Goal: Obtain resource: Download file/media

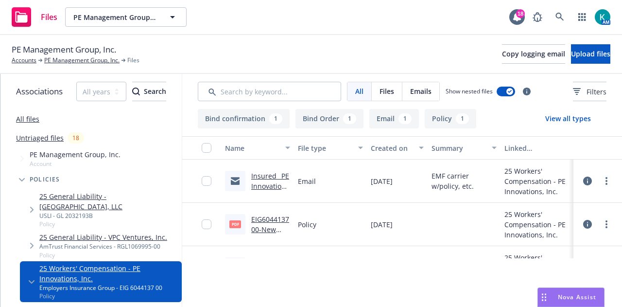
scroll to position [71, 0]
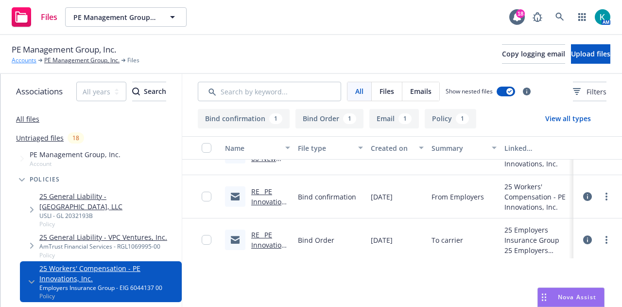
click at [25, 62] on link "Accounts" at bounding box center [24, 60] width 25 height 9
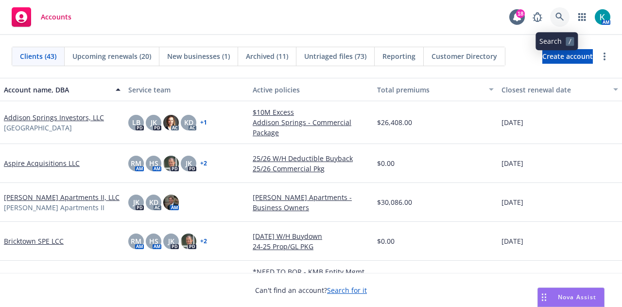
click at [560, 17] on icon at bounding box center [559, 17] width 9 height 9
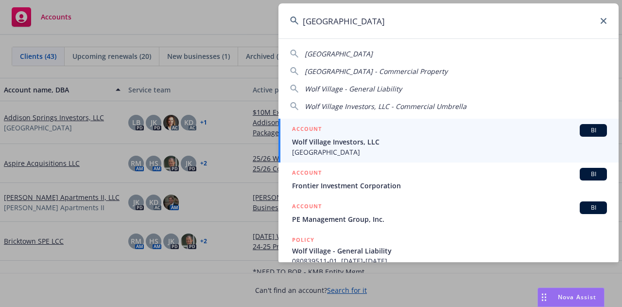
type input "wolf village"
click at [362, 140] on span "Wolf Village Investors, LLC" at bounding box center [449, 142] width 315 height 10
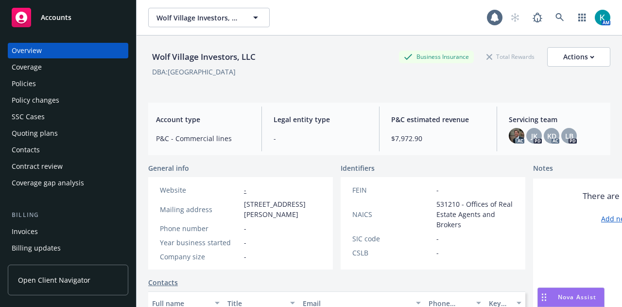
click at [92, 141] on div "Quoting plans" at bounding box center [68, 133] width 113 height 16
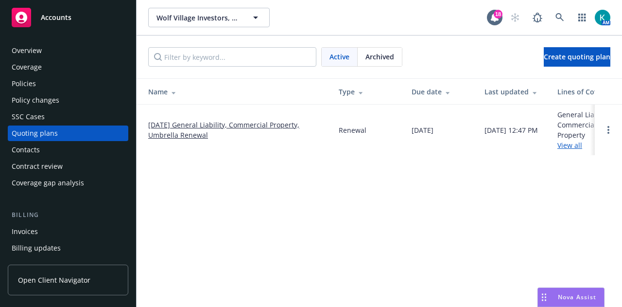
click at [182, 124] on link "[DATE] General Liability, Commercial Property, Umbrella Renewal" at bounding box center [235, 130] width 175 height 20
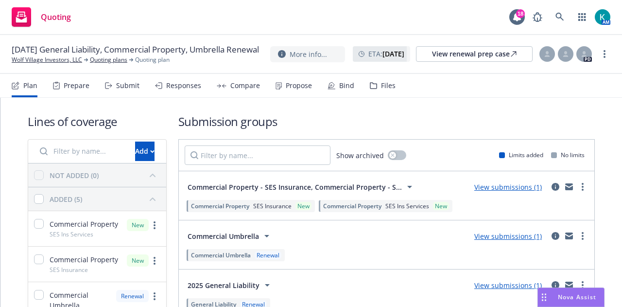
click at [234, 89] on div "Compare" at bounding box center [245, 86] width 30 height 8
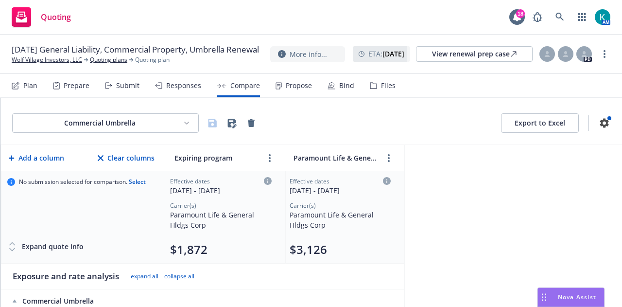
click at [190, 129] on html "Quoting 18 AM [DATE] General Liability, Commercial Property, Umbrella Renewal W…" at bounding box center [311, 153] width 622 height 307
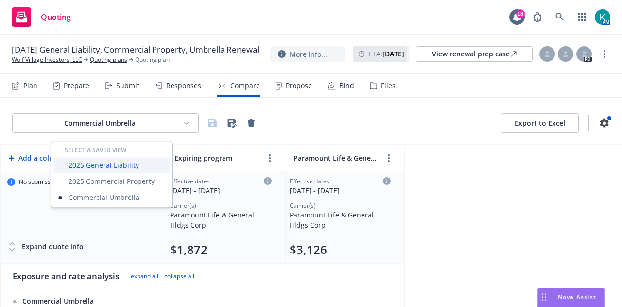
click at [155, 165] on div "2025 General Liability" at bounding box center [111, 165] width 117 height 16
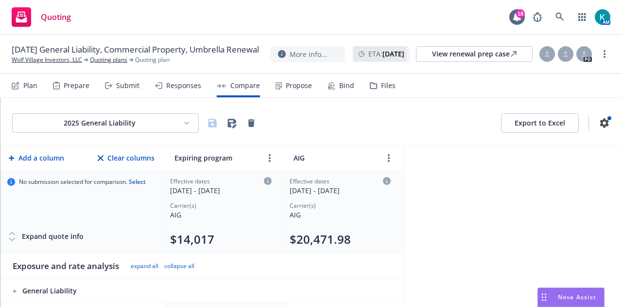
click at [148, 127] on html "Quoting 18 AM [DATE] General Liability, Commercial Property, Umbrella Renewal W…" at bounding box center [311, 153] width 622 height 307
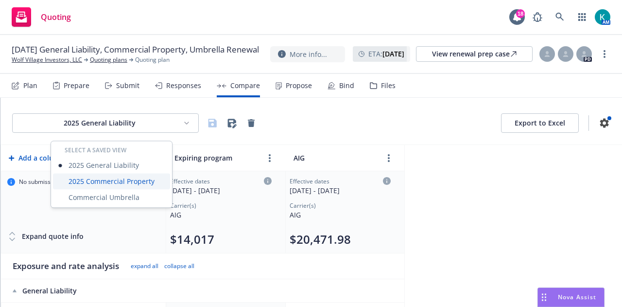
click at [133, 185] on div "2025 Commercial Property" at bounding box center [111, 181] width 117 height 16
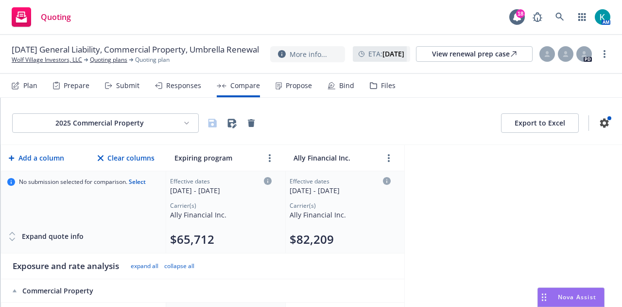
click at [499, 205] on div "2025 Commercial Property Export to Excel Add a column Clear columns Expiring pr…" at bounding box center [310, 202] width 621 height 209
click at [496, 205] on div "2025 Commercial Property Export to Excel Add a column Clear columns Expiring pr…" at bounding box center [310, 202] width 621 height 209
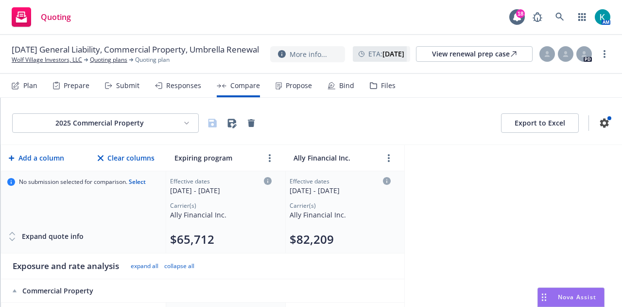
click at [517, 133] on button "Export to Excel" at bounding box center [540, 122] width 78 height 19
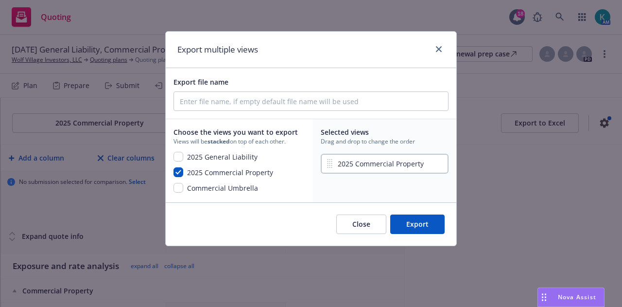
click at [425, 234] on button "Export" at bounding box center [417, 223] width 54 height 19
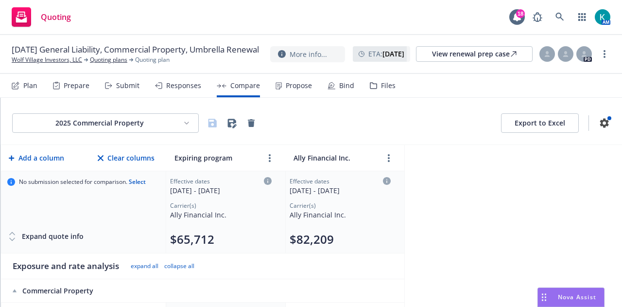
click at [125, 127] on html "Quoting 18 AM [DATE] General Liability, Commercial Property, Umbrella Renewal W…" at bounding box center [311, 153] width 622 height 307
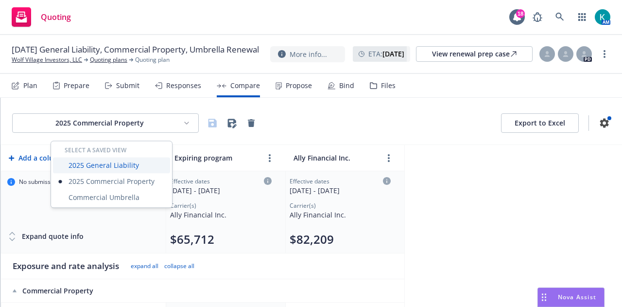
click at [142, 165] on div "2025 General Liability" at bounding box center [111, 165] width 117 height 16
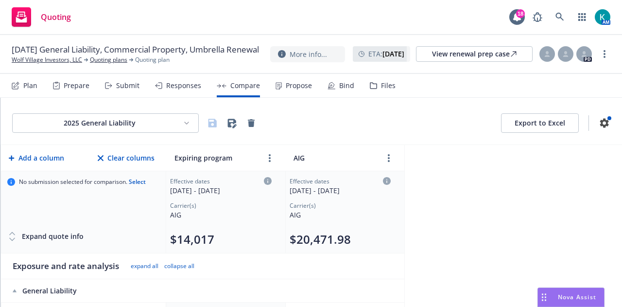
click at [531, 127] on button "Export to Excel" at bounding box center [540, 122] width 78 height 19
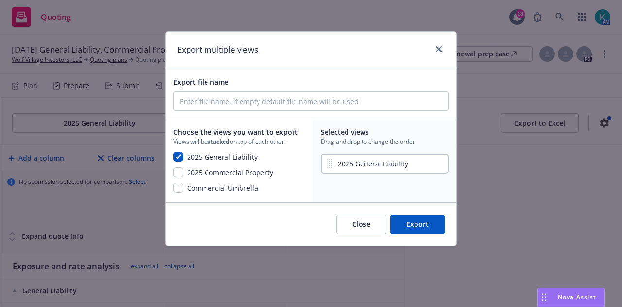
click at [429, 233] on button "Export" at bounding box center [417, 223] width 54 height 19
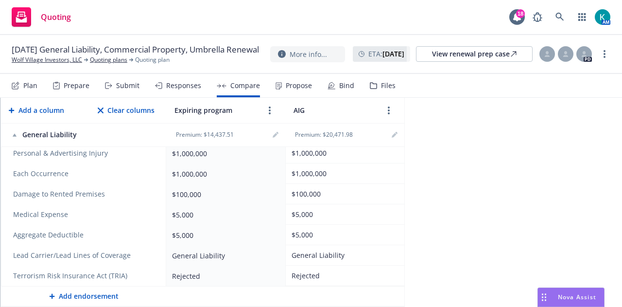
scroll to position [550, 0]
